Goal: Transaction & Acquisition: Purchase product/service

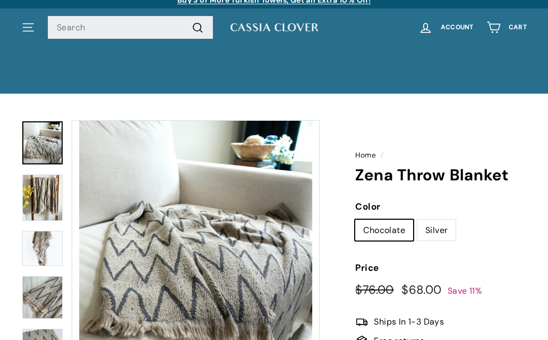
scroll to position [8, 0]
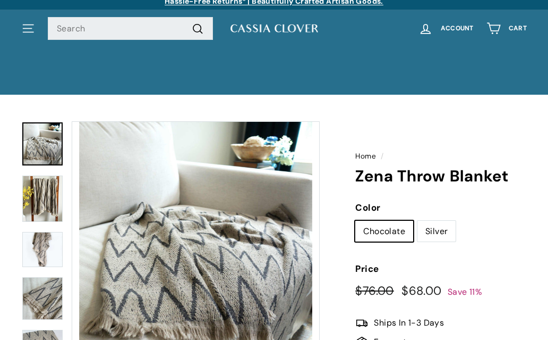
click at [448, 231] on label "Silver" at bounding box center [437, 231] width 38 height 21
click at [418, 221] on input "Silver" at bounding box center [417, 220] width 1 height 1
radio input "true"
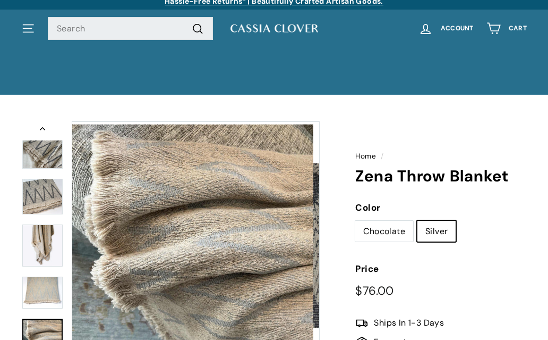
scroll to position [177, 0]
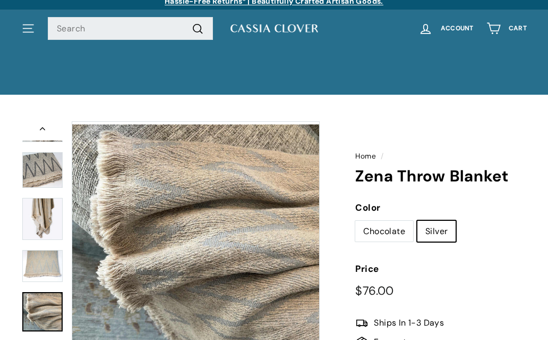
click at [385, 234] on label "Chocolate" at bounding box center [384, 231] width 58 height 21
click at [355, 221] on input "Chocolate" at bounding box center [355, 220] width 1 height 1
radio input "true"
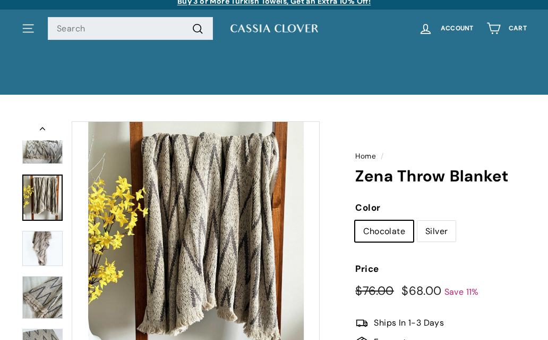
scroll to position [1, 0]
click at [51, 236] on img at bounding box center [42, 248] width 40 height 35
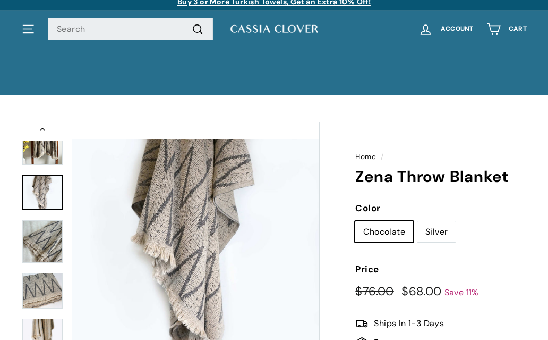
scroll to position [0, 0]
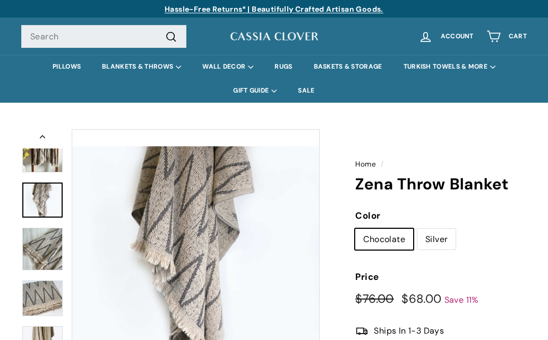
click at [48, 250] on img at bounding box center [42, 248] width 40 height 43
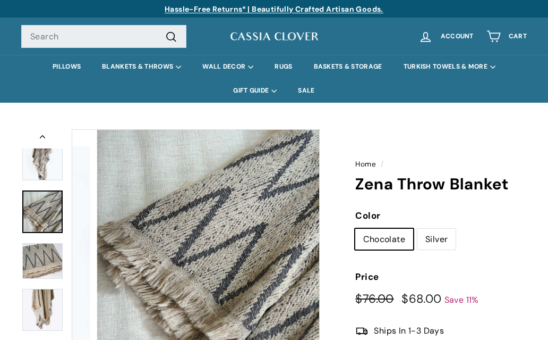
scroll to position [103, 0]
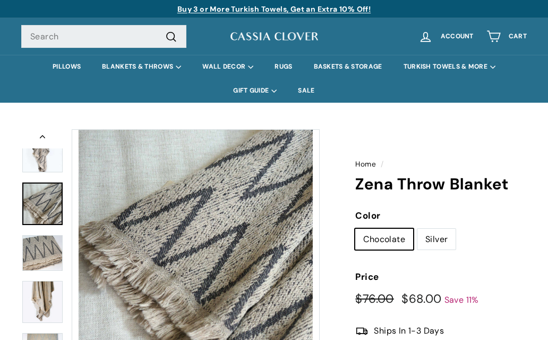
click at [51, 299] on img at bounding box center [42, 302] width 40 height 42
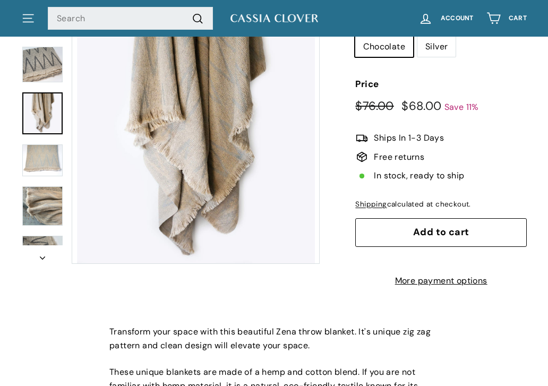
scroll to position [204, 0]
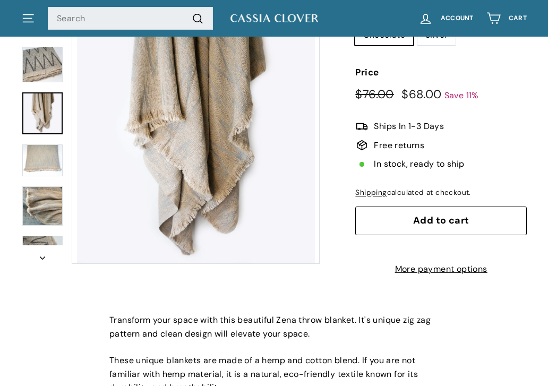
click at [42, 256] on button "icon-chevron" at bounding box center [42, 254] width 43 height 19
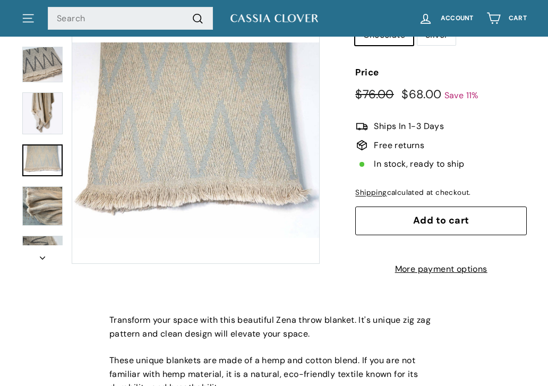
click at [48, 257] on button "icon-chevron" at bounding box center [42, 254] width 43 height 19
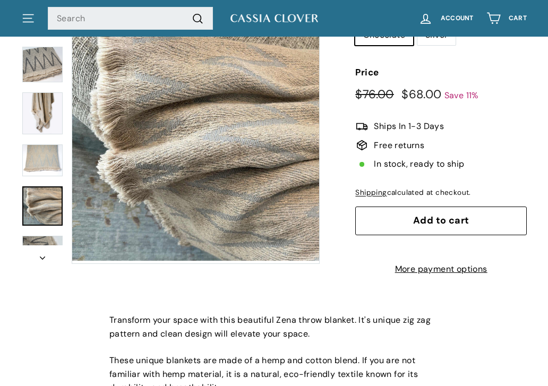
click at [45, 257] on icon "icon-chevron" at bounding box center [42, 258] width 5 height 3
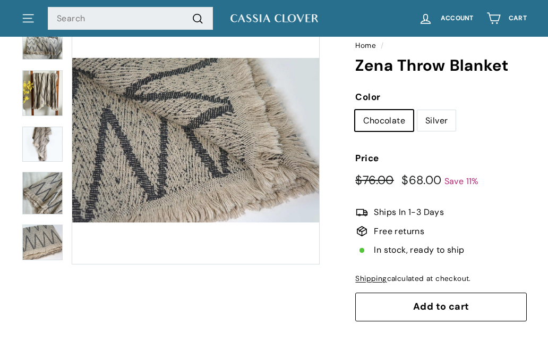
scroll to position [0, 0]
click at [44, 48] on img at bounding box center [42, 38] width 40 height 43
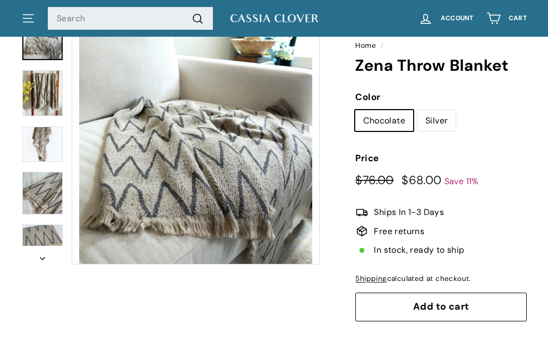
click at [31, 19] on icon "." at bounding box center [27, 19] width 9 height 0
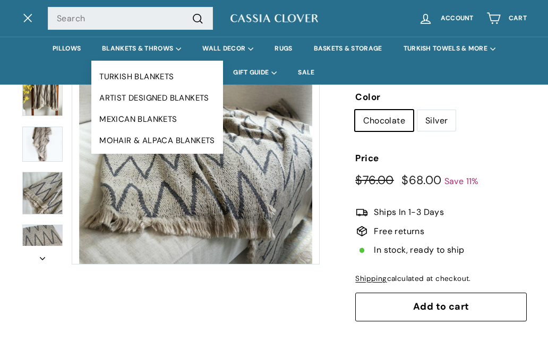
click at [150, 48] on summary "BLANKETS & THROWS" at bounding box center [141, 49] width 100 height 24
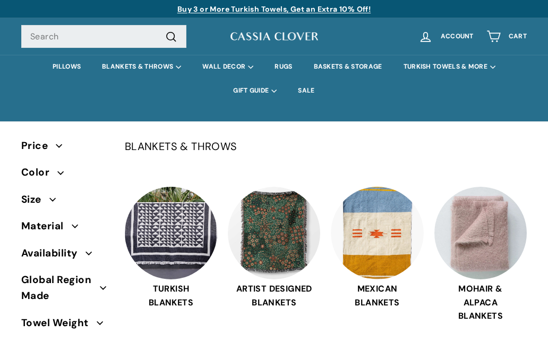
select select "manual"
click at [431, 151] on p "BLANKETS & THROWS" at bounding box center [326, 146] width 402 height 17
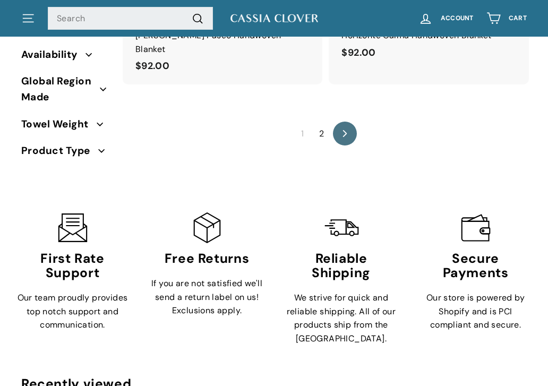
scroll to position [5572, 0]
click at [342, 122] on link "icon-chevron Next" at bounding box center [345, 134] width 24 height 24
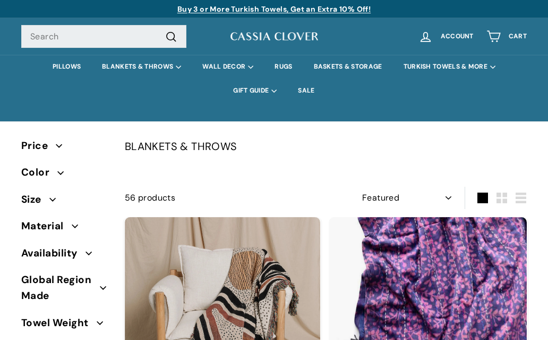
select select "manual"
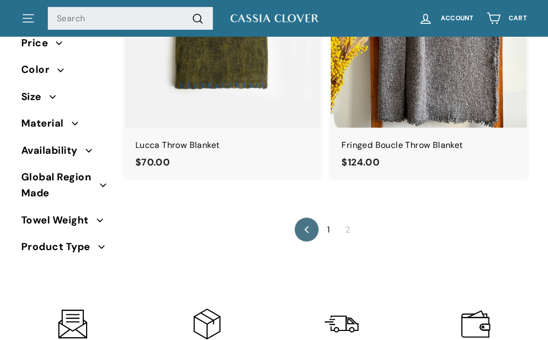
scroll to position [2117, 0]
